Goal: Obtain resource: Obtain resource

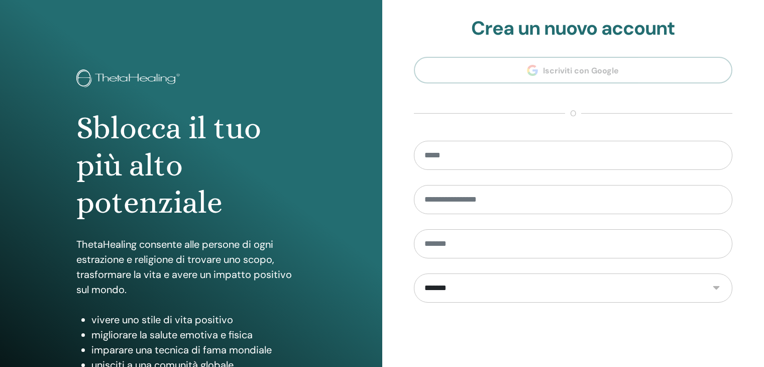
click at [552, 44] on section "**********" at bounding box center [573, 227] width 319 height 421
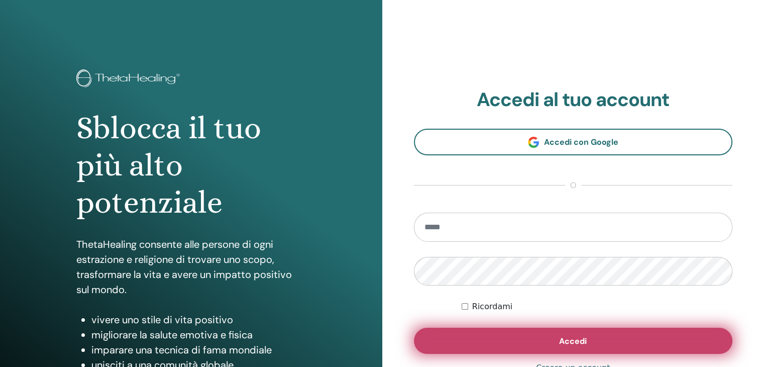
type input "**********"
click at [530, 341] on button "Accedi" at bounding box center [573, 341] width 319 height 26
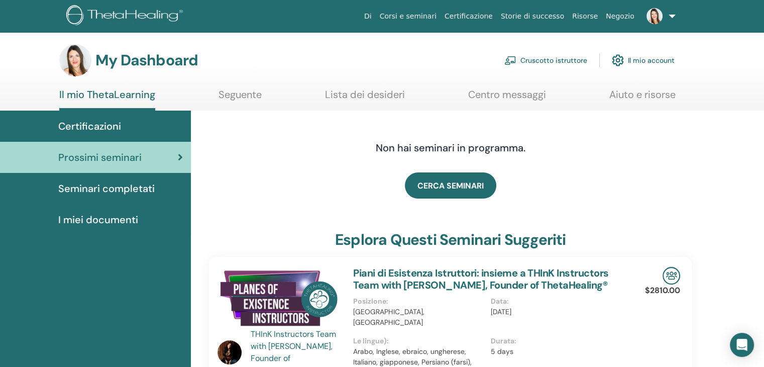
click at [565, 65] on link "Cruscotto istruttore" at bounding box center [546, 60] width 83 height 22
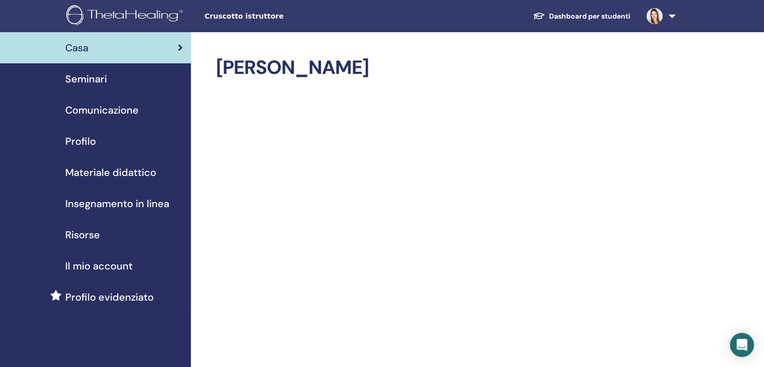
click at [94, 79] on span "Seminari" at bounding box center [86, 78] width 42 height 15
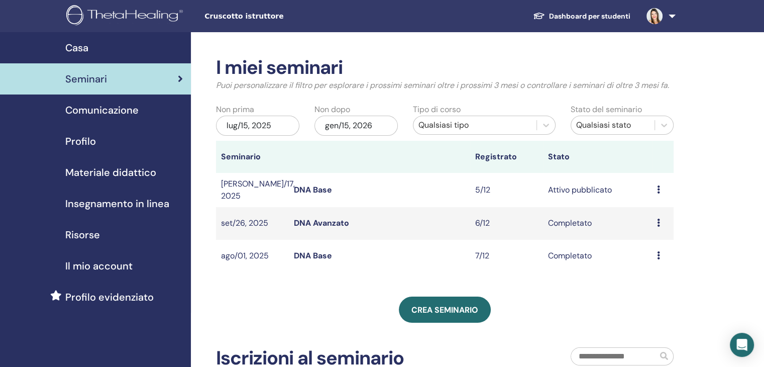
click at [141, 173] on span "Materiale didattico" at bounding box center [110, 172] width 91 height 15
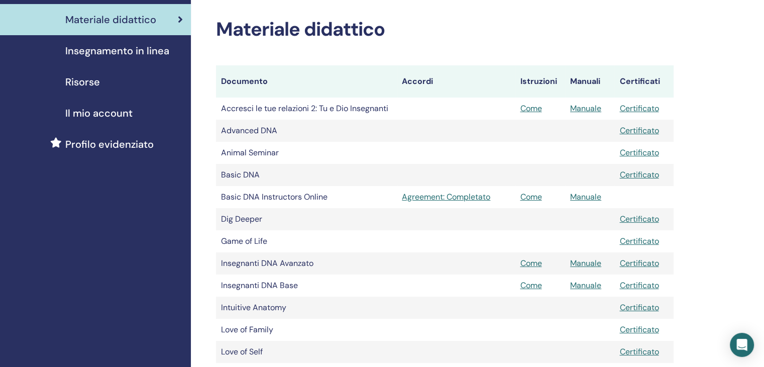
scroll to position [201, 0]
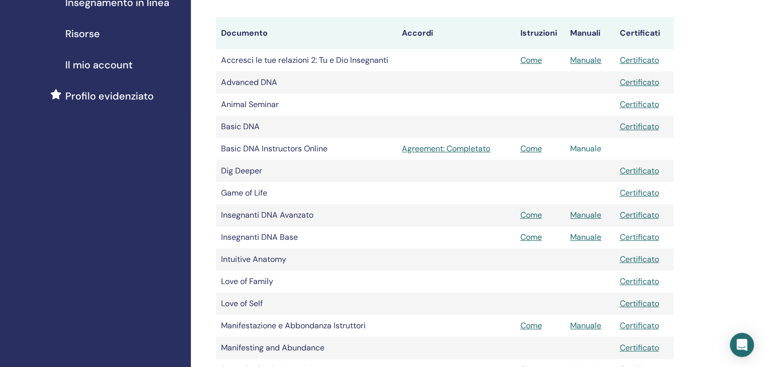
click at [580, 149] on link "Manuale" at bounding box center [585, 148] width 31 height 11
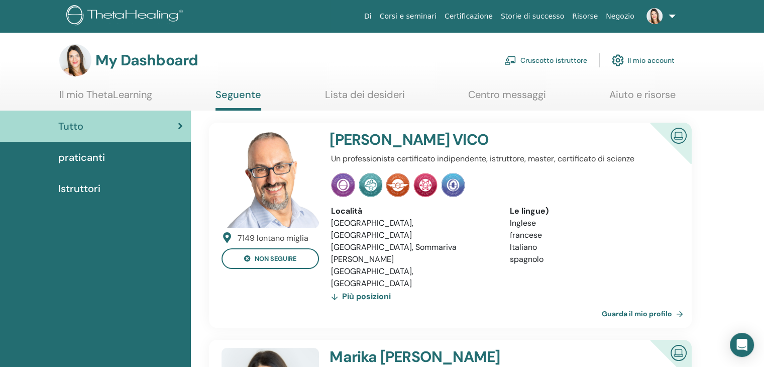
click at [101, 157] on span "praticanti" at bounding box center [81, 157] width 47 height 15
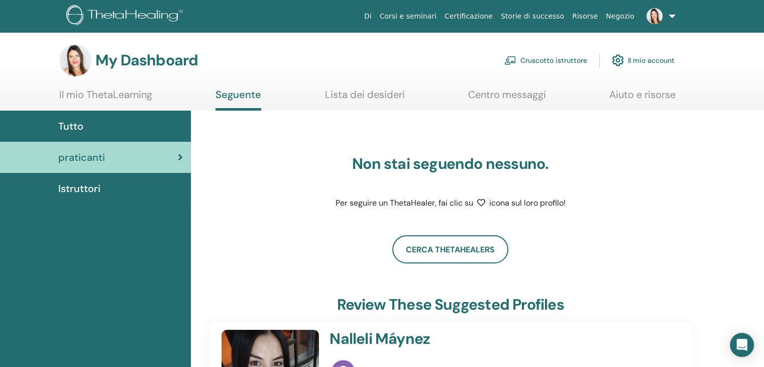
click at [68, 183] on span "Istruttori" at bounding box center [79, 188] width 42 height 15
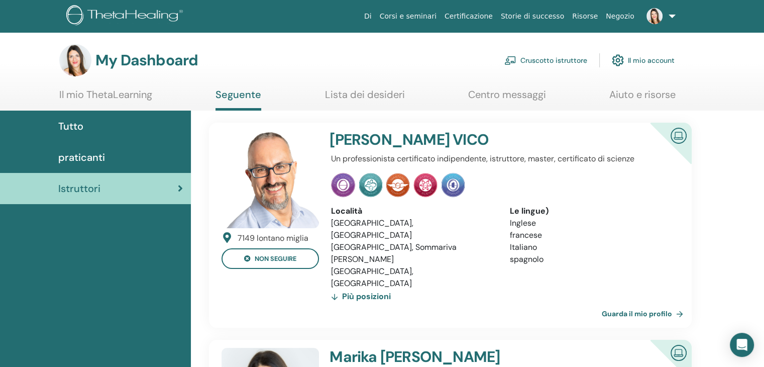
click at [135, 95] on link "Il mio ThetaLearning" at bounding box center [105, 98] width 93 height 20
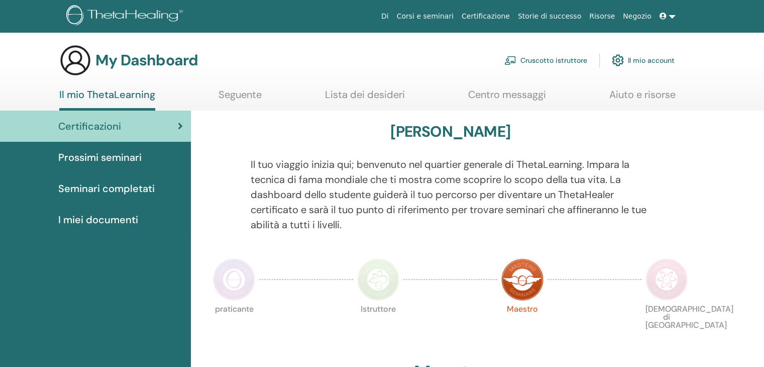
click at [537, 61] on link "Cruscotto istruttore" at bounding box center [546, 60] width 83 height 22
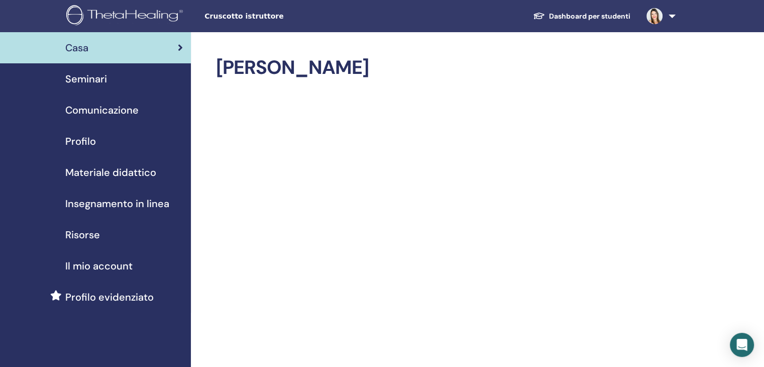
click at [97, 232] on span "Risorse" at bounding box center [82, 234] width 35 height 15
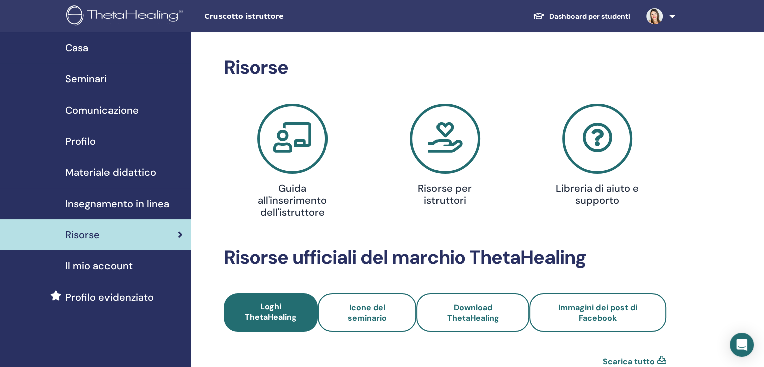
click at [433, 153] on icon at bounding box center [445, 139] width 70 height 70
click at [147, 202] on span "Insegnamento in linea" at bounding box center [117, 203] width 104 height 15
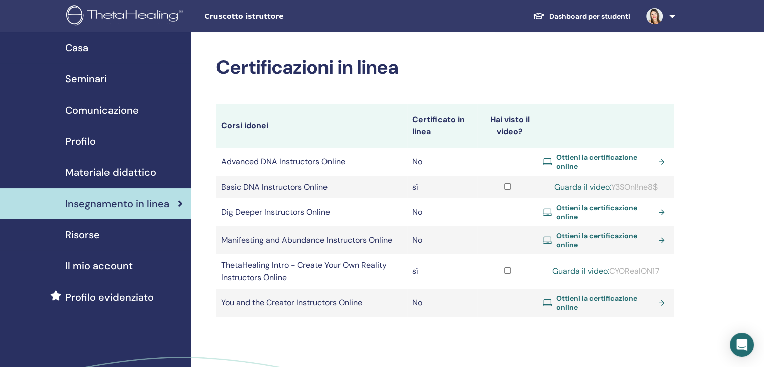
click at [109, 175] on span "Materiale didattico" at bounding box center [110, 172] width 91 height 15
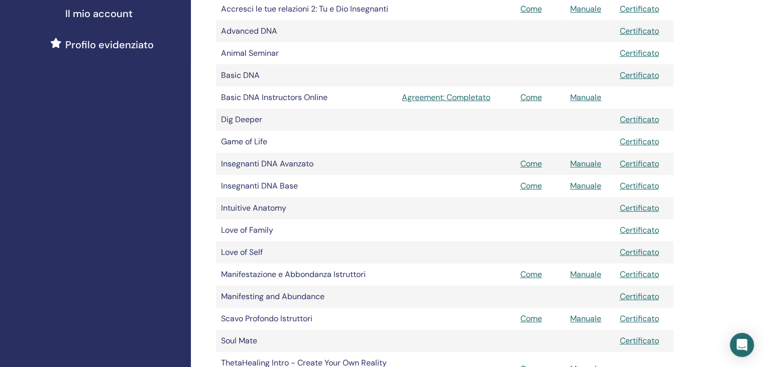
scroll to position [251, 0]
click at [532, 187] on link "Come" at bounding box center [531, 186] width 22 height 11
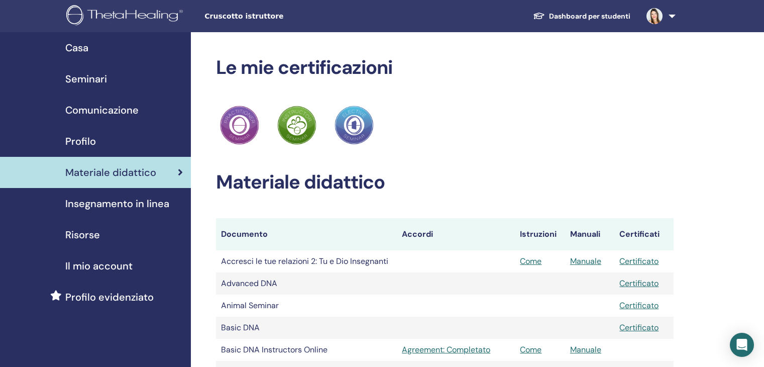
scroll to position [251, 0]
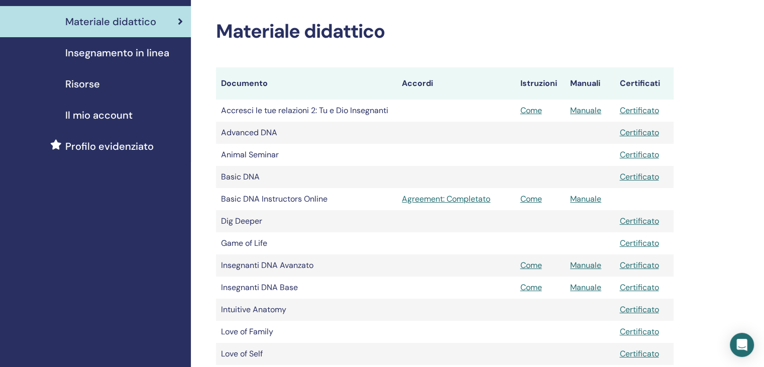
scroll to position [302, 0]
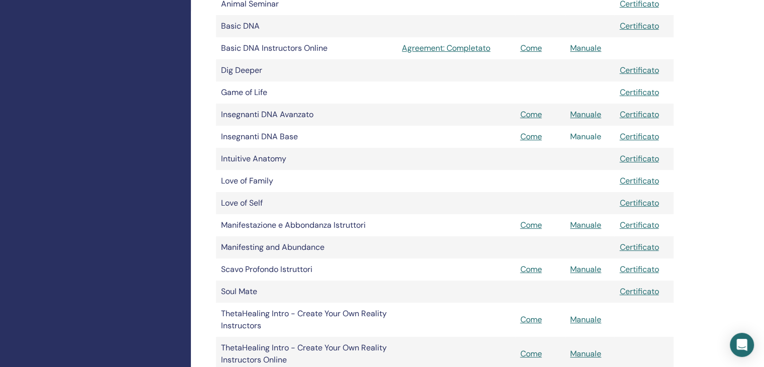
click at [601, 140] on link "Manuale" at bounding box center [585, 136] width 31 height 11
